Goal: Transaction & Acquisition: Purchase product/service

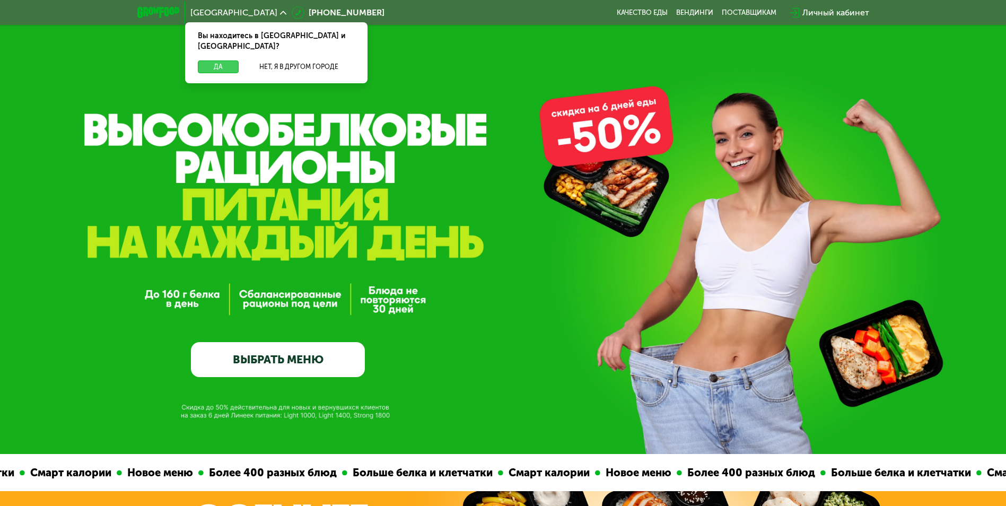
click at [209, 60] on button "Да" at bounding box center [218, 66] width 41 height 13
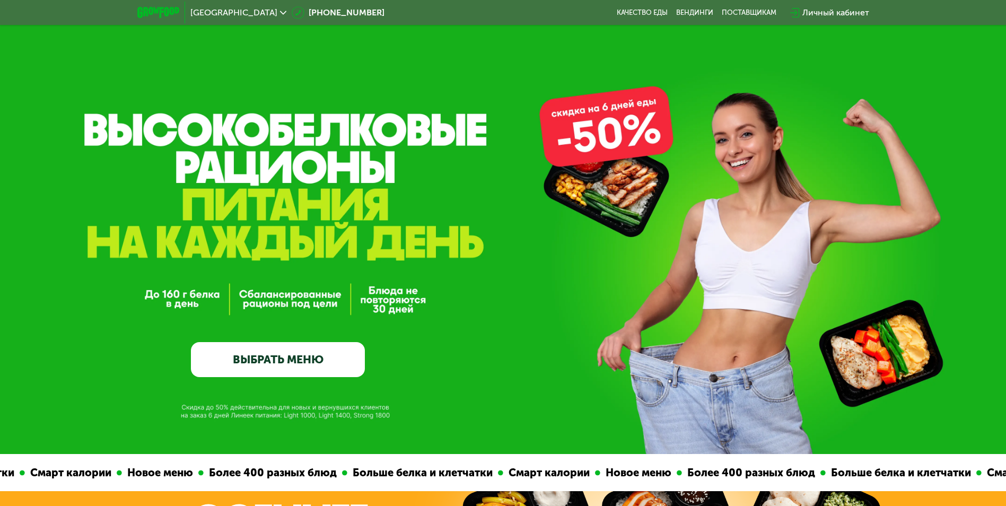
click at [326, 363] on link "ВЫБРАТЬ МЕНЮ" at bounding box center [278, 359] width 174 height 35
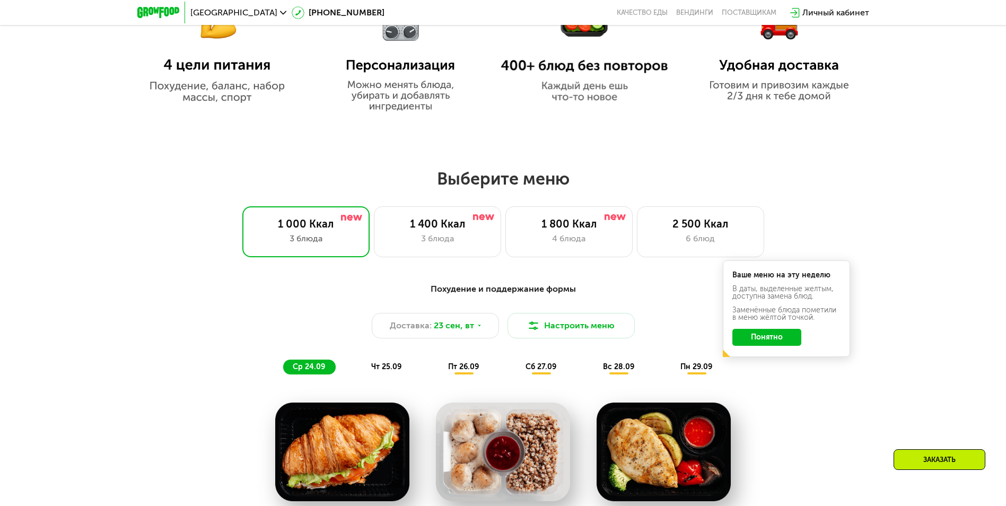
scroll to position [717, 0]
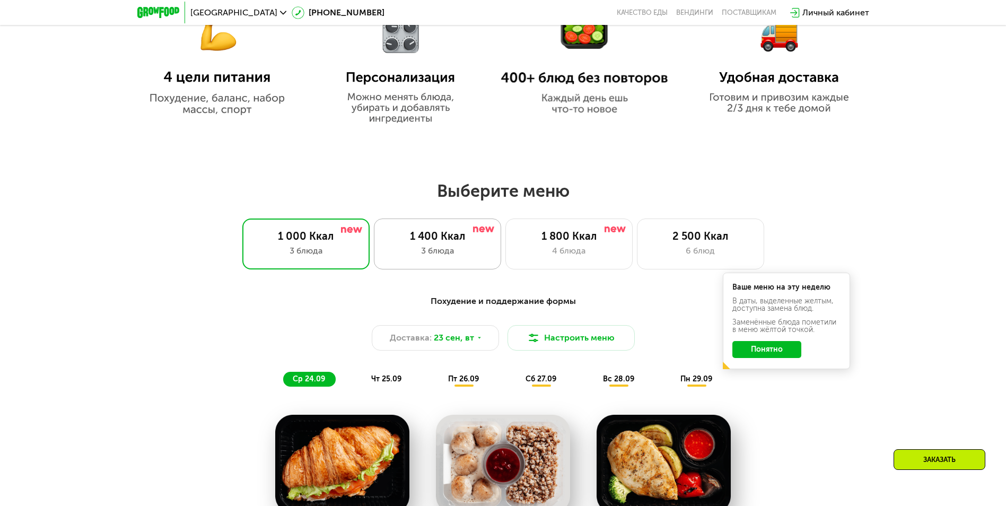
click at [412, 265] on div "1 400 Ккал 3 блюда" at bounding box center [437, 244] width 127 height 51
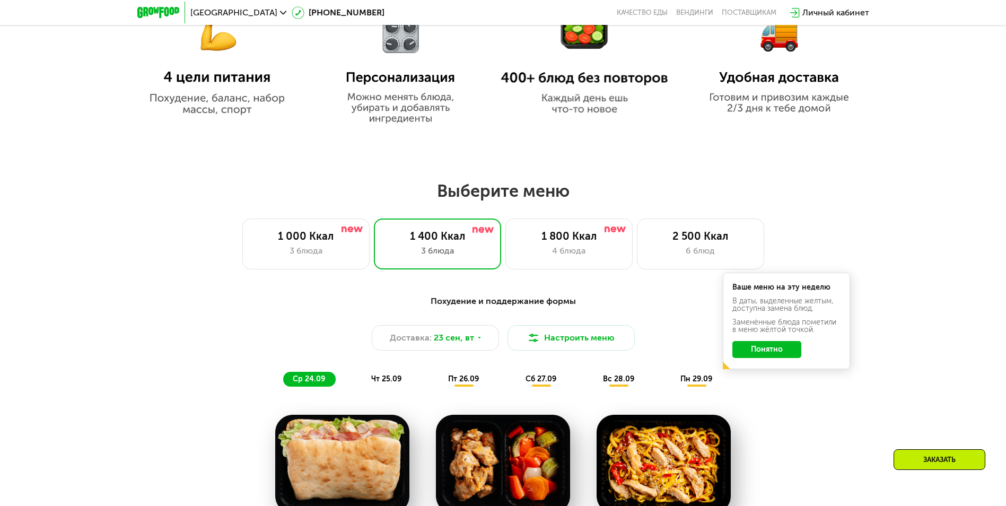
click at [778, 387] on div "Похудение и поддержание формы Доставка: [DATE] Настроить меню ср 24.09 чт 25.09…" at bounding box center [503, 341] width 628 height 92
click at [783, 358] on button "Понятно" at bounding box center [767, 349] width 69 height 17
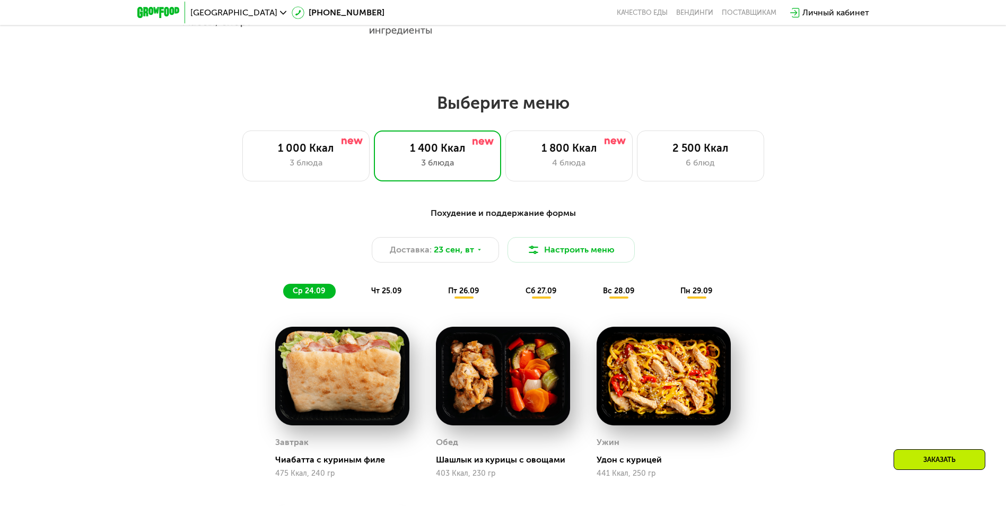
scroll to position [805, 0]
click at [250, 141] on div "1 000 Ккал 3 блюда" at bounding box center [305, 155] width 127 height 51
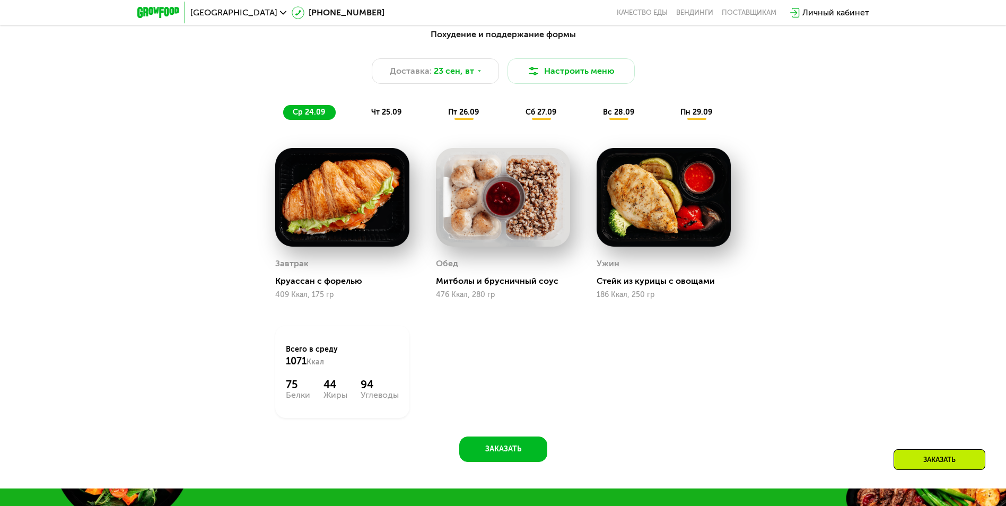
scroll to position [965, 0]
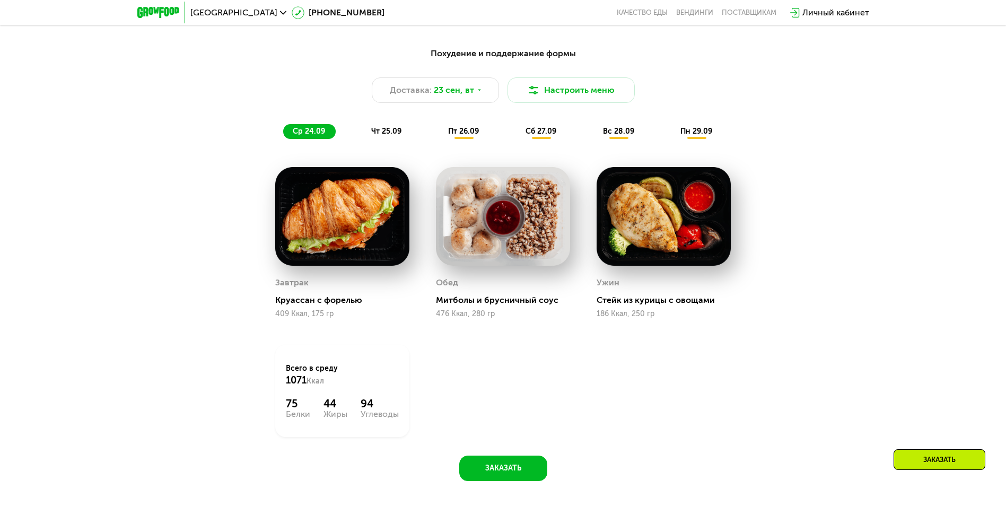
click at [387, 134] on span "чт 25.09" at bounding box center [386, 131] width 30 height 9
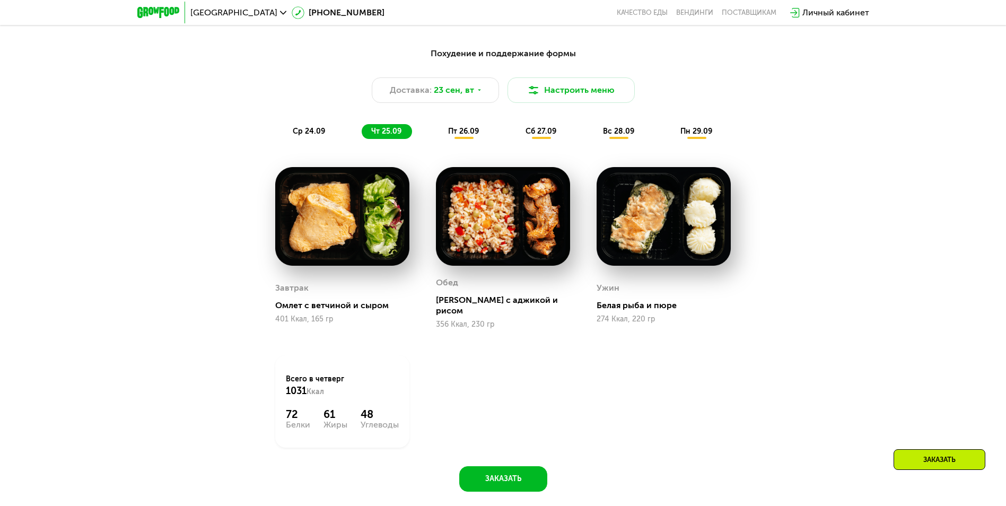
click at [471, 143] on div "Похудение и поддержание формы Доставка: [DATE] Настроить меню ср 24.09 чт 25.09…" at bounding box center [503, 93] width 641 height 105
click at [466, 136] on span "пт 26.09" at bounding box center [463, 131] width 31 height 9
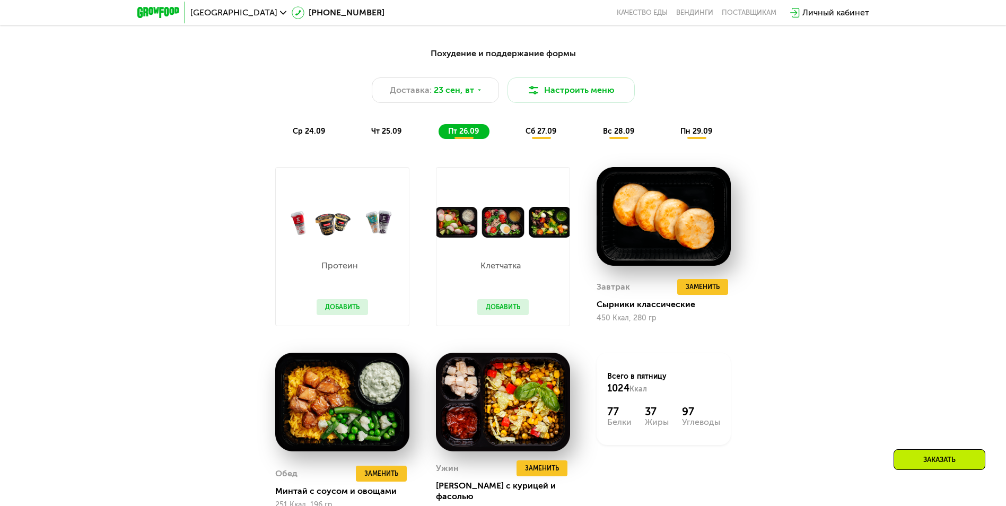
click at [549, 136] on span "сб 27.09" at bounding box center [541, 131] width 31 height 9
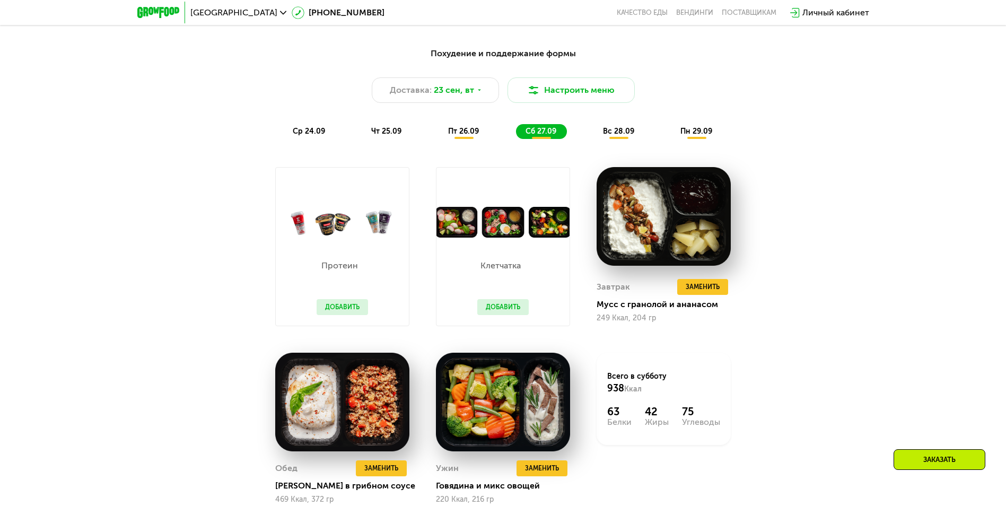
click at [549, 136] on span "сб 27.09" at bounding box center [541, 131] width 31 height 9
click at [632, 128] on div "вс 28.09" at bounding box center [619, 131] width 51 height 15
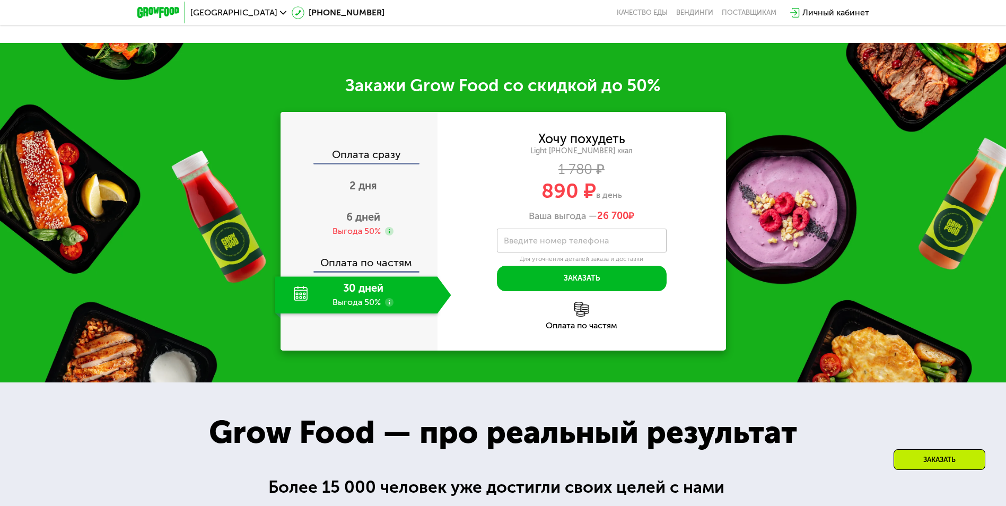
scroll to position [1495, 0]
